Goal: Task Accomplishment & Management: Manage account settings

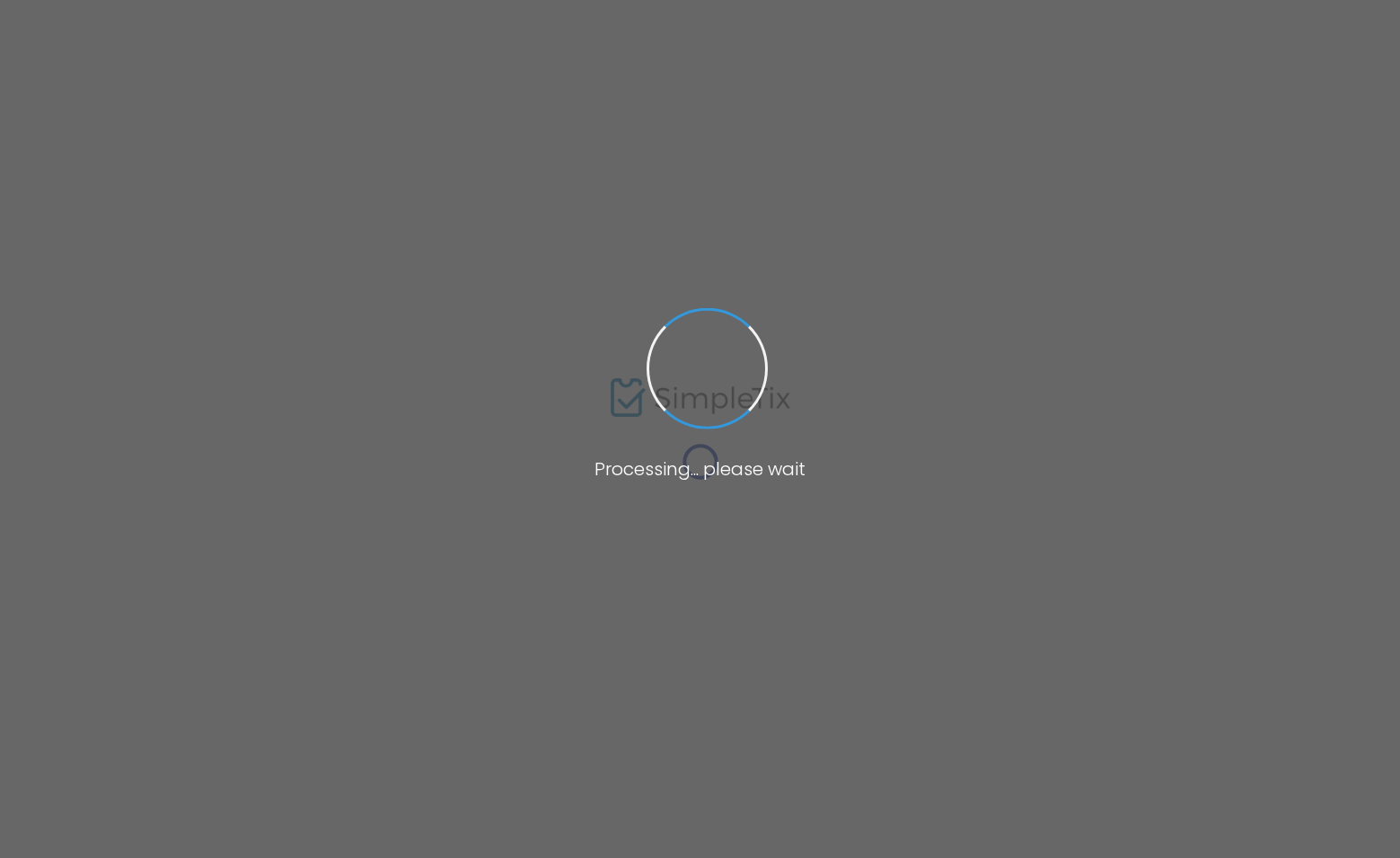
type input "Spokane Fairgrounds"
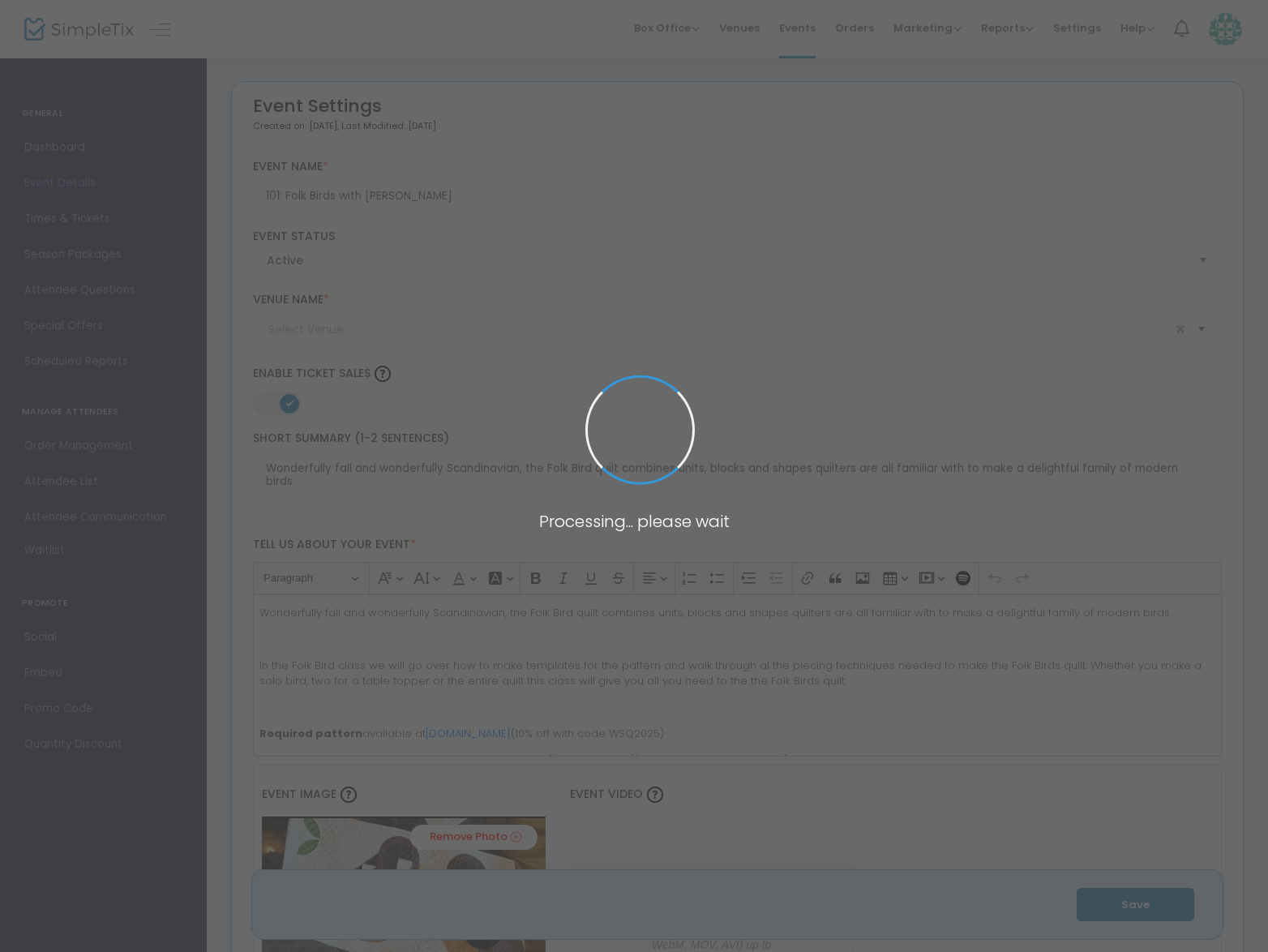
type input "Spokane Fairgrounds"
